Goal: Find specific page/section: Find specific page/section

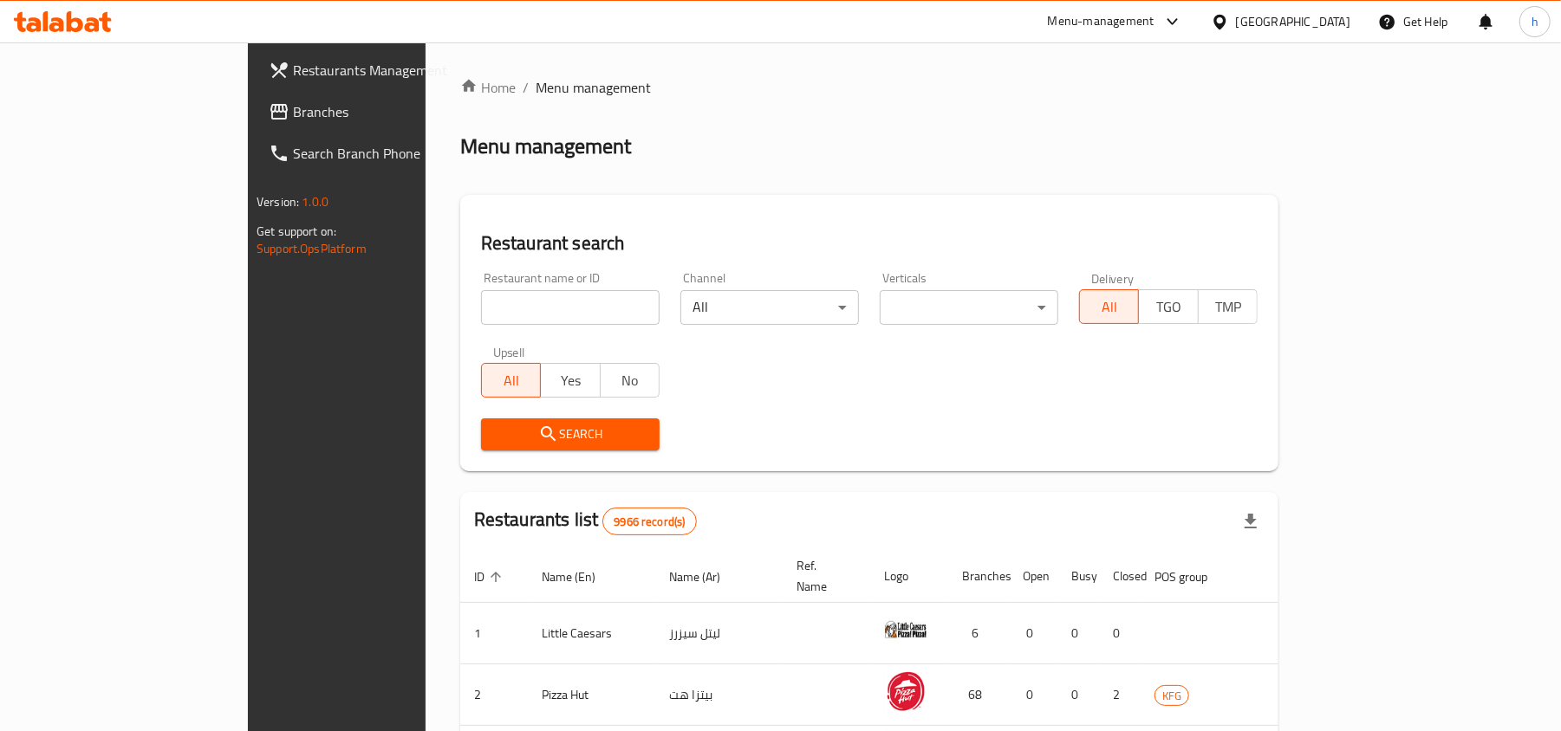
click at [293, 121] on span "Branches" at bounding box center [394, 111] width 202 height 21
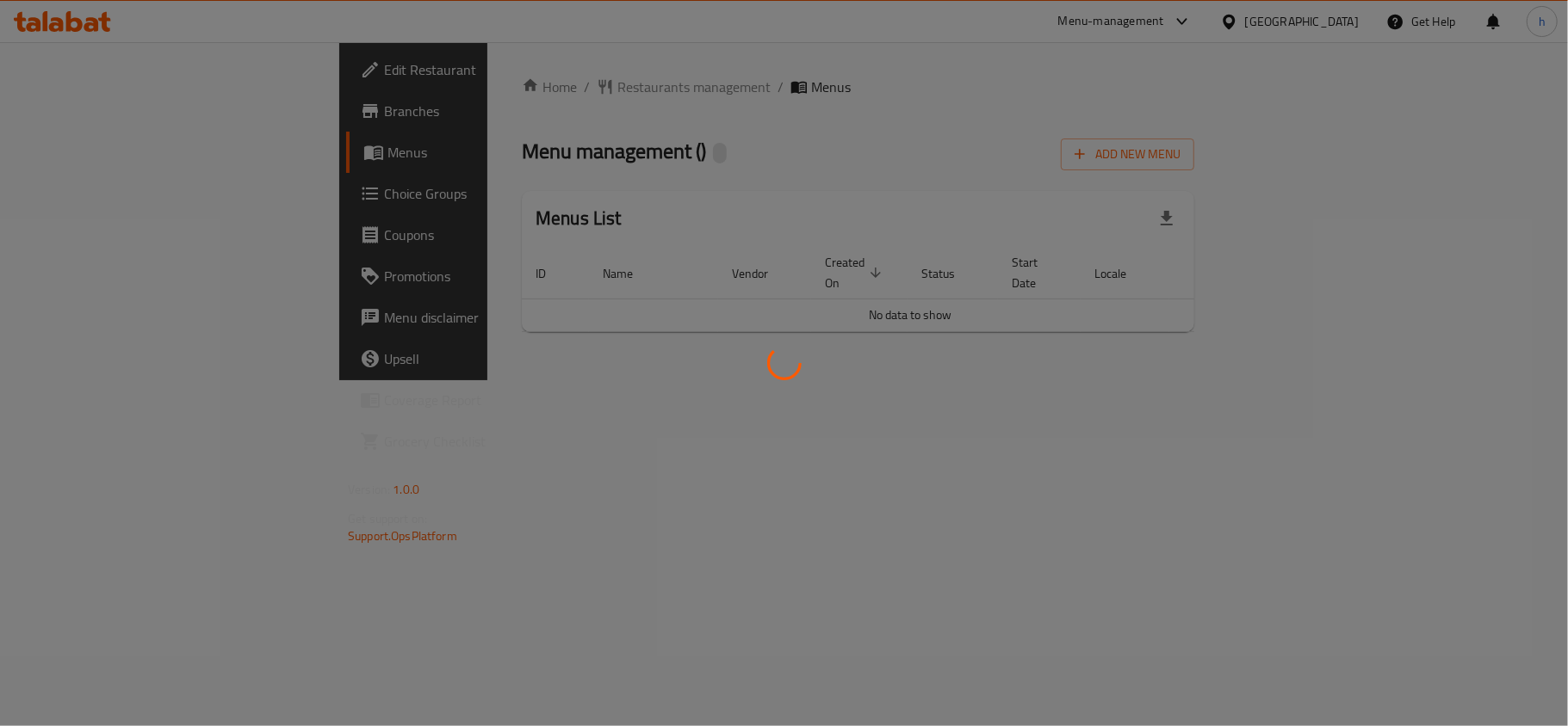
drag, startPoint x: 0, startPoint y: 0, endPoint x: 869, endPoint y: 68, distance: 871.7
click at [869, 68] on div at bounding box center [784, 363] width 1568 height 726
